Goal: Book appointment/travel/reservation

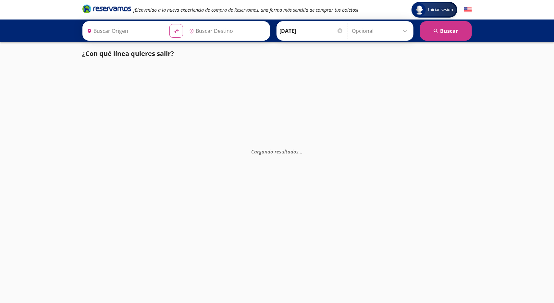
type input "Acapulco, [GEOGRAPHIC_DATA]"
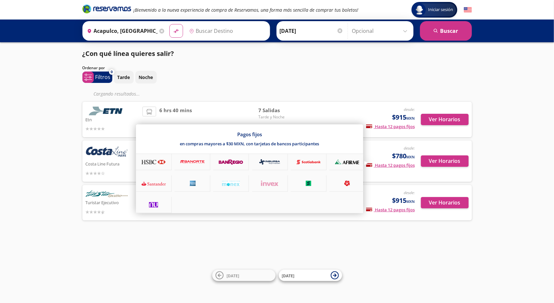
type input "[GEOGRAPHIC_DATA], [GEOGRAPHIC_DATA]"
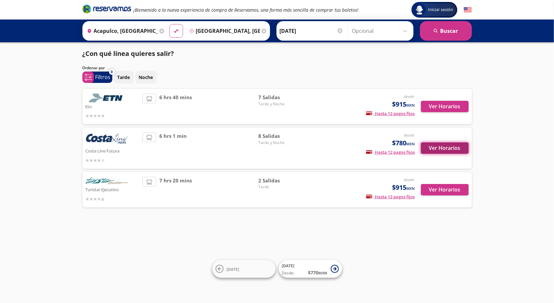
click at [445, 149] on button "Ver Horarios" at bounding box center [445, 147] width 48 height 11
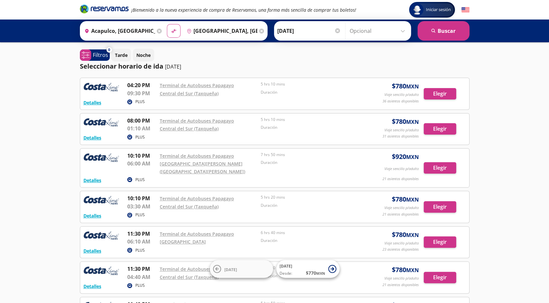
click at [11, 67] on div "Iniciar sesión Iniciar sesión ¡Bienvenido a la nueva experiencia de compra de R…" at bounding box center [274, 212] width 549 height 425
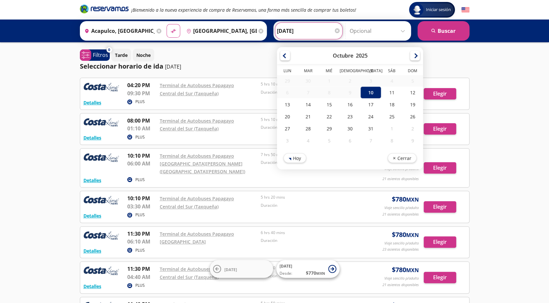
click at [310, 32] on input "[DATE]" at bounding box center [309, 31] width 64 height 16
click at [389, 92] on div "11" at bounding box center [391, 92] width 21 height 12
type input "[DATE]"
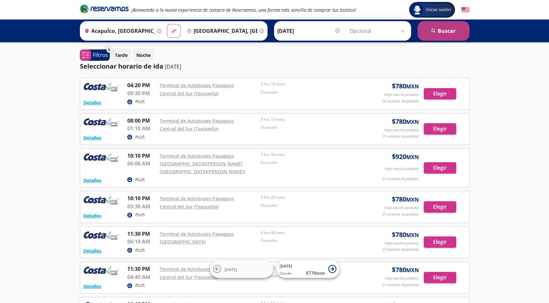
click at [439, 33] on button "search [GEOGRAPHIC_DATA]" at bounding box center [444, 30] width 52 height 19
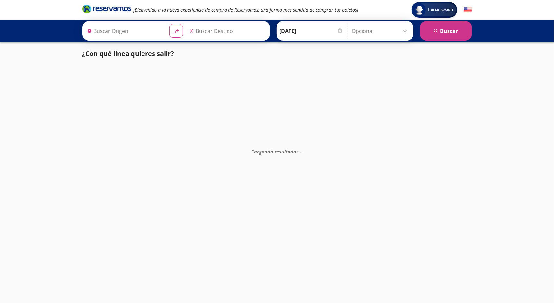
type input "[GEOGRAPHIC_DATA], [GEOGRAPHIC_DATA]"
type input "Acapulco, [GEOGRAPHIC_DATA]"
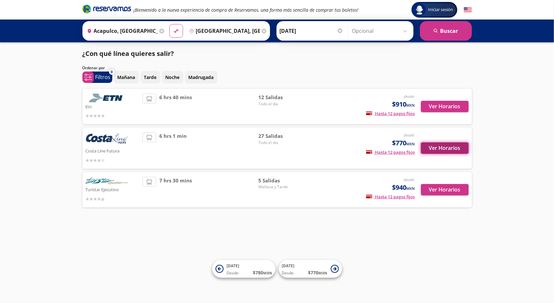
click at [434, 148] on button "Ver Horarios" at bounding box center [445, 147] width 48 height 11
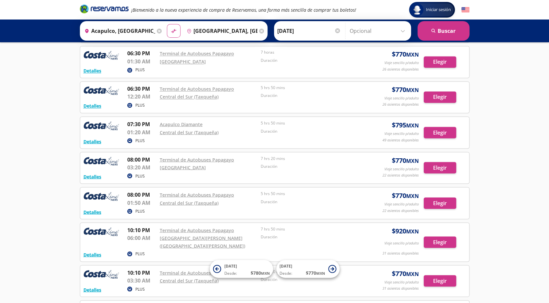
scroll to position [708, 0]
